Goal: Task Accomplishment & Management: Complete application form

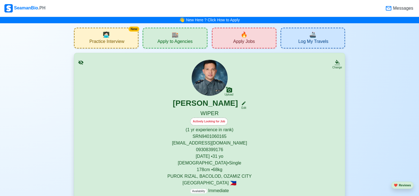
click at [179, 41] on span "Apply to Agencies" at bounding box center [174, 42] width 35 height 7
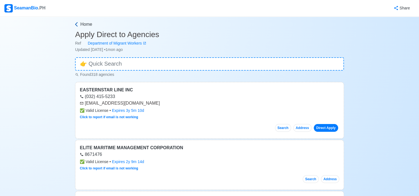
click at [75, 22] on icon at bounding box center [77, 25] width 6 height 6
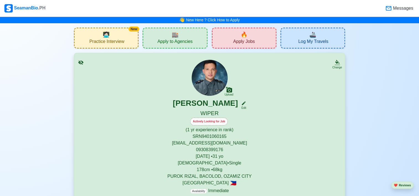
click at [255, 38] on div "🔥 Apply Jobs" at bounding box center [244, 38] width 65 height 21
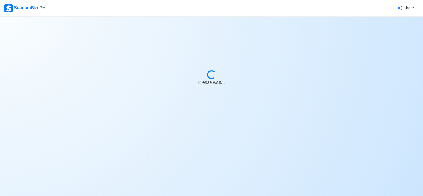
select select "Wiper"
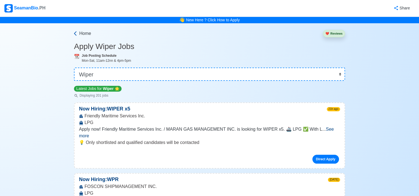
click at [74, 34] on icon at bounding box center [76, 34] width 6 height 6
